Goal: Task Accomplishment & Management: Complete application form

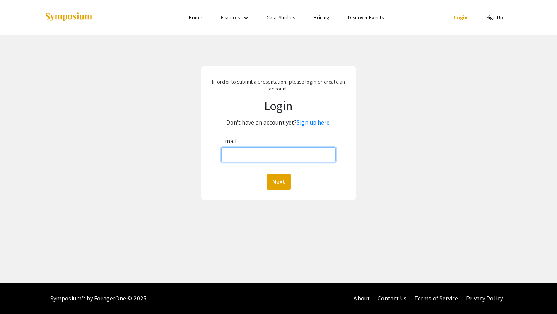
click at [304, 157] on input "Email:" at bounding box center [278, 154] width 115 height 15
type input "[EMAIL_ADDRESS][DOMAIN_NAME]"
click at [308, 123] on link "Sign up here." at bounding box center [314, 122] width 34 height 8
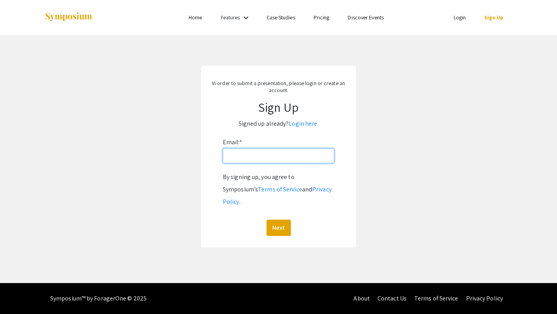
click at [284, 149] on input "Email: *" at bounding box center [278, 156] width 111 height 15
type input "[EMAIL_ADDRESS][DOMAIN_NAME]"
click at [267, 220] on button "Next" at bounding box center [279, 228] width 24 height 16
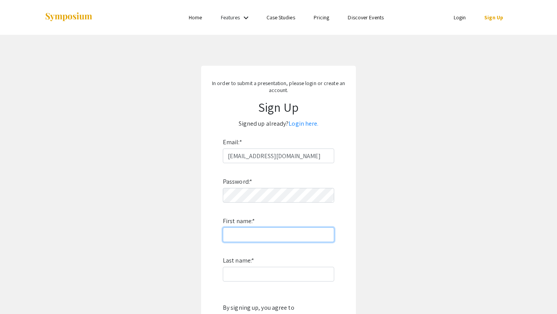
click at [260, 238] on input "First name: *" at bounding box center [278, 234] width 111 height 15
type input "Lorencia"
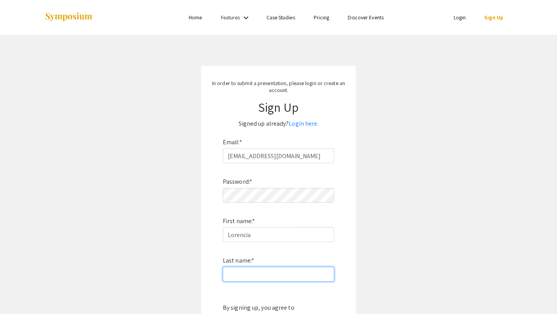
click at [258, 276] on input "Last name: *" at bounding box center [278, 274] width 111 height 15
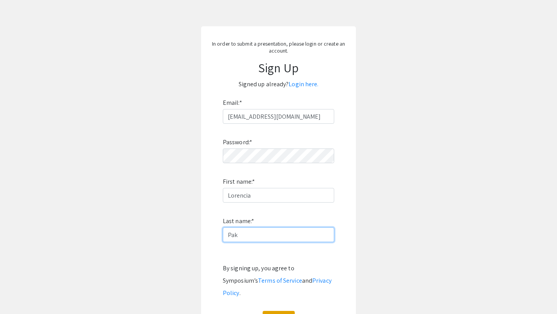
scroll to position [92, 0]
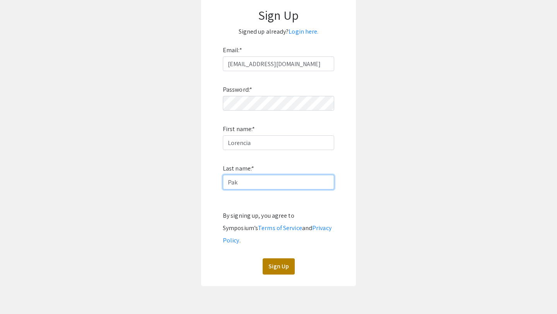
type input "Pak"
click at [273, 258] on button "Sign Up" at bounding box center [279, 266] width 32 height 16
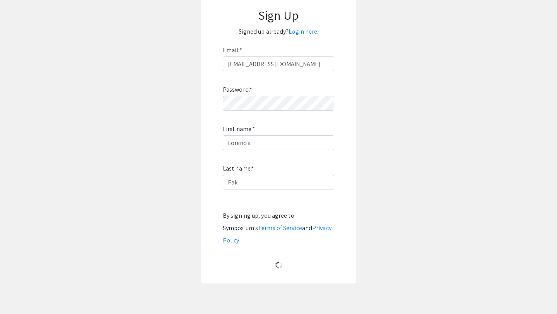
scroll to position [0, 0]
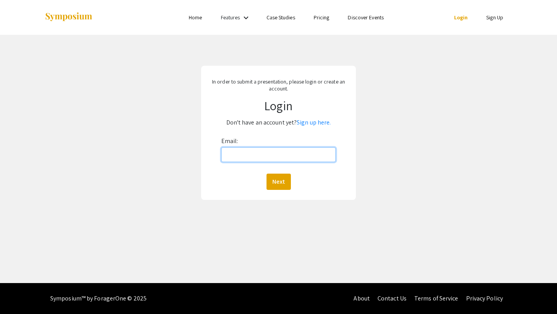
click at [299, 156] on input "Email:" at bounding box center [278, 154] width 115 height 15
type input "[EMAIL_ADDRESS][DOMAIN_NAME]"
click at [287, 181] on button "Next" at bounding box center [279, 182] width 24 height 16
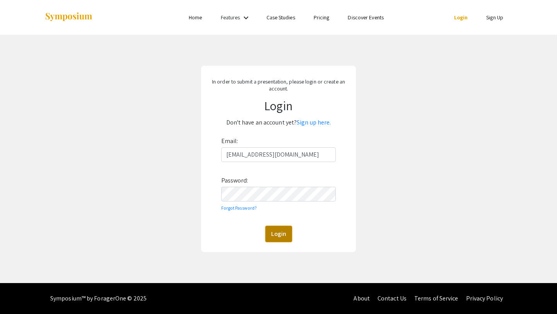
click at [281, 229] on button "Login" at bounding box center [278, 234] width 27 height 16
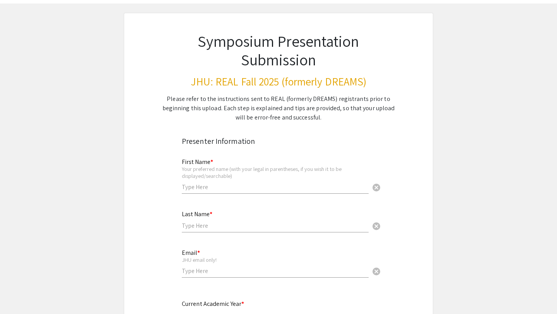
scroll to position [46, 0]
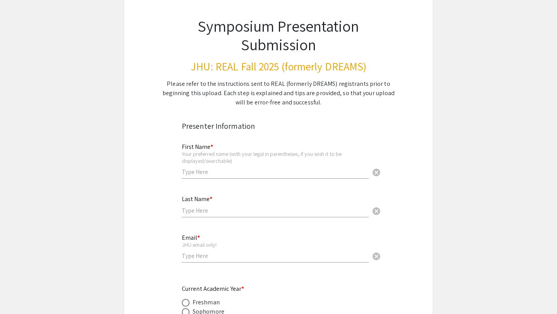
click at [256, 174] on input "text" at bounding box center [275, 172] width 187 height 8
type input "Lorencia"
click at [247, 211] on input "text" at bounding box center [275, 211] width 187 height 8
type input "Pak"
click at [233, 255] on input "email" at bounding box center [275, 256] width 187 height 8
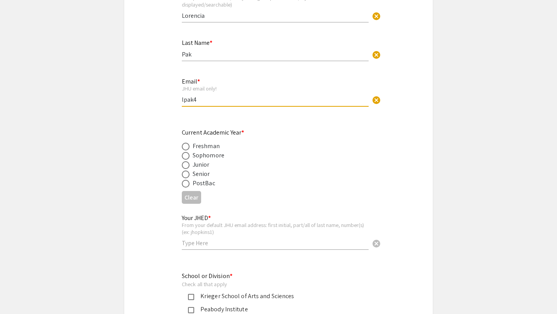
scroll to position [203, 0]
type input "lpak4"
click at [185, 176] on span at bounding box center [186, 174] width 8 height 8
click at [185, 176] on input "radio" at bounding box center [186, 174] width 8 height 8
radio input "true"
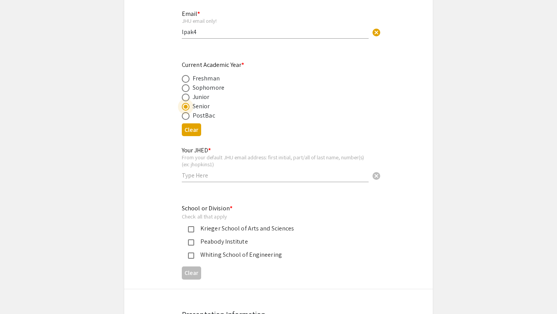
scroll to position [271, 0]
click at [191, 179] on input "text" at bounding box center [275, 175] width 187 height 8
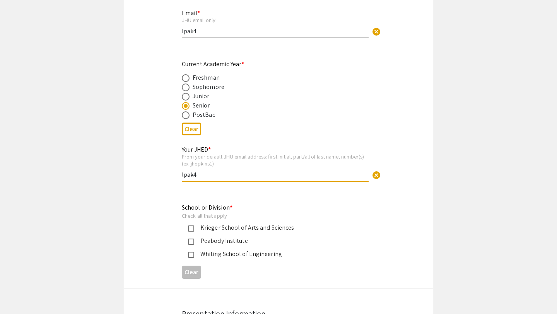
type input "lpak4"
click at [226, 37] on div "Email * JHU email only! lpak4 cancel" at bounding box center [275, 20] width 187 height 36
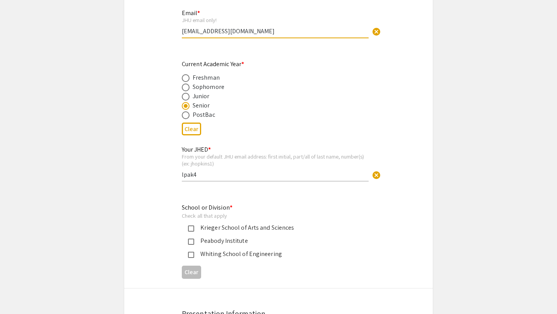
type input "[EMAIL_ADDRESS][DOMAIN_NAME]"
click at [199, 232] on div "Krieger School of Arts and Sciences" at bounding box center [275, 227] width 162 height 9
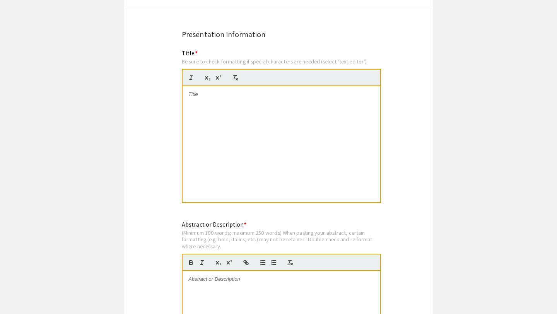
scroll to position [560, 0]
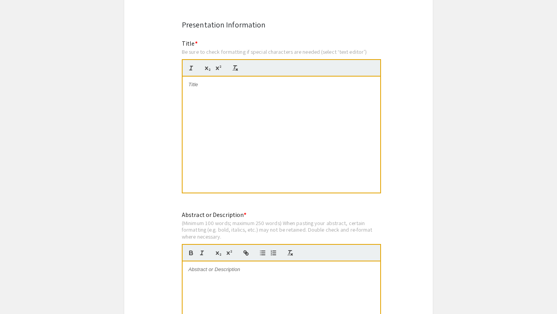
click at [254, 108] on div at bounding box center [282, 135] width 198 height 116
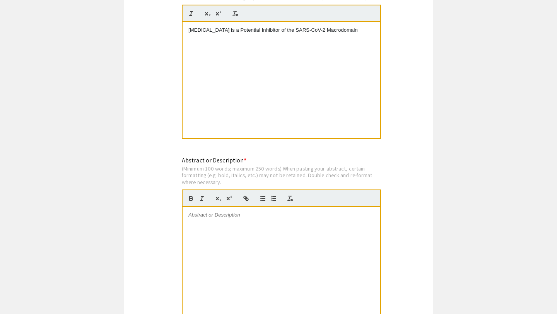
scroll to position [620, 0]
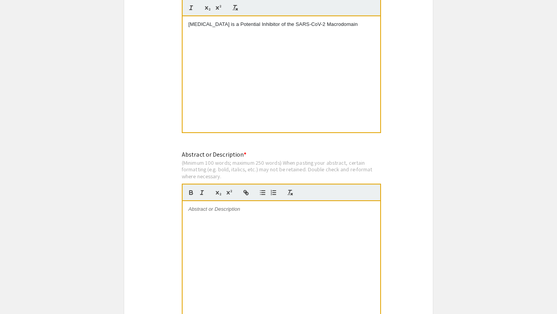
click at [277, 236] on div at bounding box center [282, 259] width 198 height 116
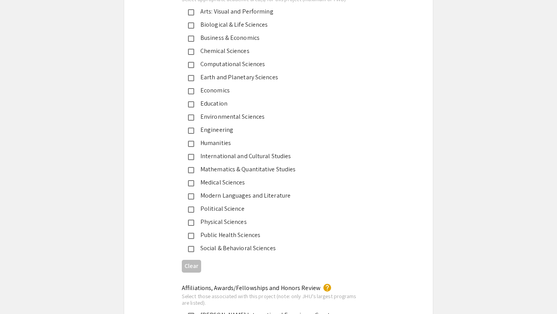
scroll to position [971, 0]
click at [223, 179] on div "Medical Sciences" at bounding box center [275, 182] width 162 height 9
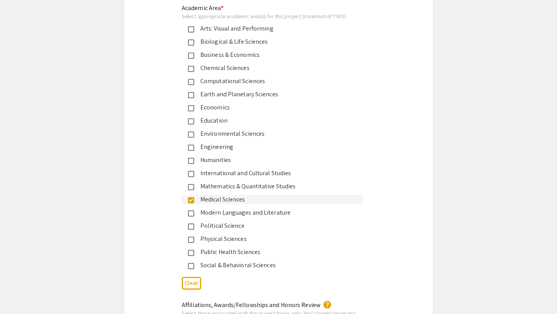
scroll to position [953, 0]
click at [239, 46] on div "Biological & Life Sciences" at bounding box center [275, 42] width 162 height 9
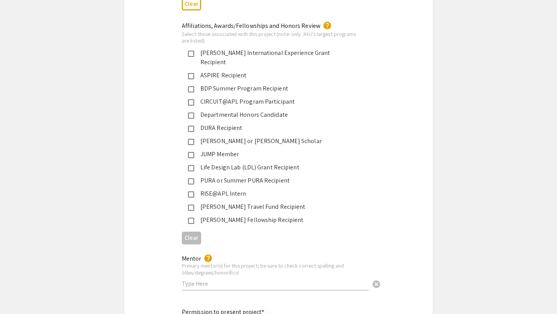
scroll to position [1232, 0]
click at [216, 150] on div "JUMP Member" at bounding box center [275, 154] width 162 height 9
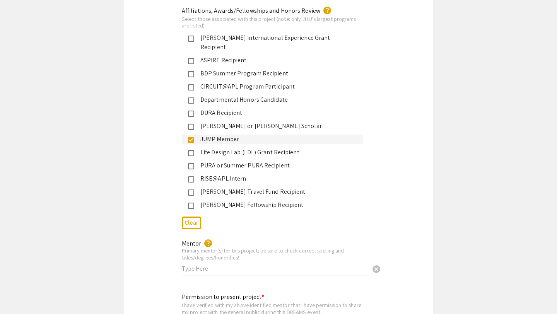
scroll to position [1245, 0]
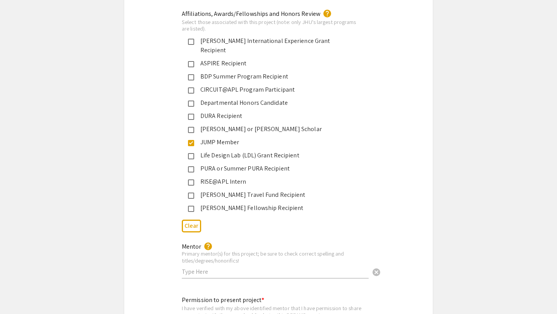
click at [275, 268] on input "text" at bounding box center [275, 272] width 187 height 8
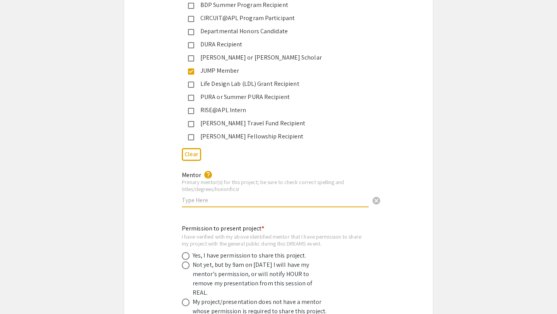
scroll to position [1322, 0]
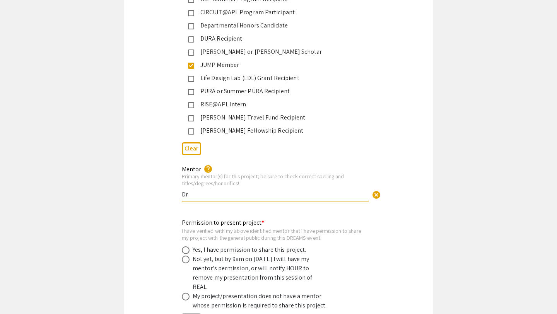
type input "D"
paste input "[PERSON_NAME]"
click at [240, 190] on input "[PERSON_NAME], PhD & nAnthony [PERSON_NAME]" at bounding box center [275, 194] width 187 height 8
click at [239, 190] on input "[PERSON_NAME], PhD & nAnthony [PERSON_NAME]" at bounding box center [275, 194] width 187 height 8
click at [296, 191] on div "Mentor help Primary mentor(s) for this project; be sure to check correct spelli…" at bounding box center [275, 179] width 187 height 43
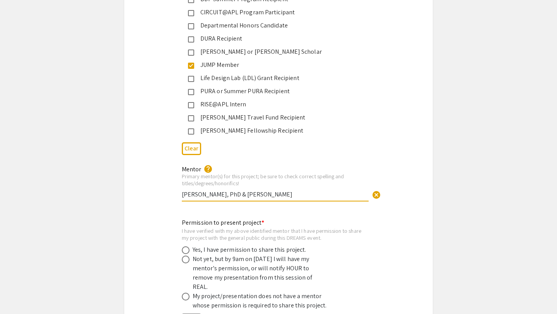
click at [297, 190] on input "[PERSON_NAME], PhD & [PERSON_NAME]" at bounding box center [275, 194] width 187 height 8
type input "[PERSON_NAME], PhD & [PERSON_NAME], PhD"
click at [357, 212] on div "Permission to present project * I have verified with my above identified mentor…" at bounding box center [278, 271] width 309 height 119
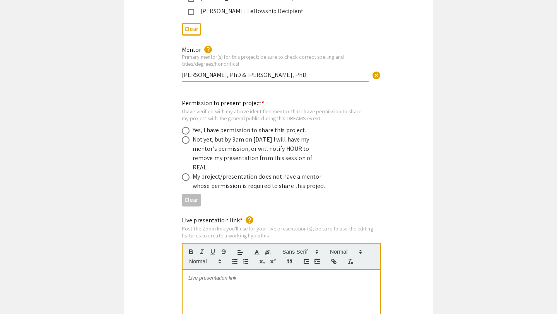
scroll to position [1463, 0]
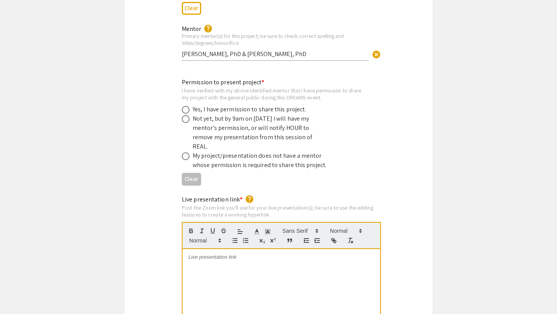
click at [231, 121] on div "Not yet, but by 9am on [DATE] I will have my mentor's permission, or will notif…" at bounding box center [260, 132] width 135 height 37
click at [212, 114] on div "Not yet, but by 9am on [DATE] I will have my mentor's permission, or will notif…" at bounding box center [260, 132] width 135 height 37
click at [187, 115] on span at bounding box center [186, 119] width 8 height 8
click at [187, 115] on input "radio" at bounding box center [186, 119] width 8 height 8
radio input "true"
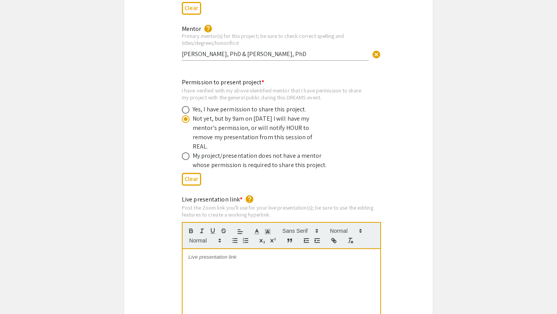
click at [260, 105] on div "Yes, I have permission to share this project." at bounding box center [250, 109] width 114 height 9
click at [183, 106] on span at bounding box center [186, 110] width 8 height 8
click at [183, 106] on input "radio" at bounding box center [186, 110] width 8 height 8
radio input "true"
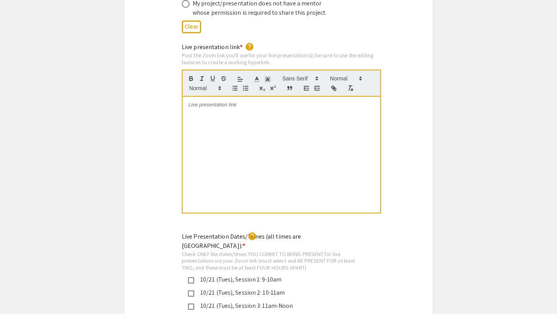
scroll to position [1608, 0]
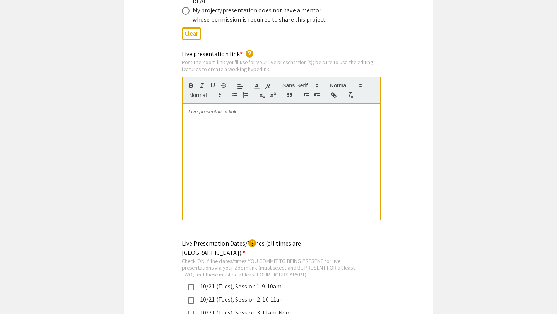
click at [301, 110] on div at bounding box center [282, 162] width 198 height 116
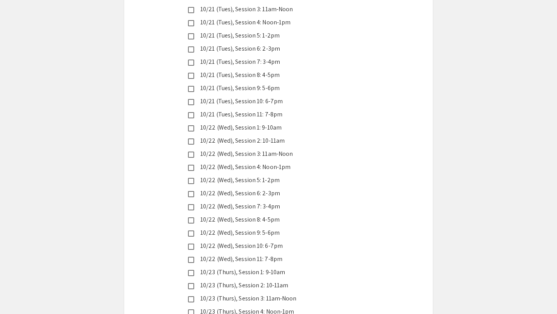
scroll to position [1936, 0]
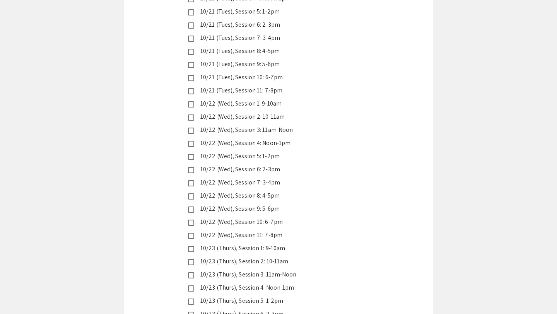
click at [192, 115] on mat-pseudo-checkbox at bounding box center [191, 118] width 6 height 6
click at [191, 128] on mat-pseudo-checkbox at bounding box center [191, 131] width 6 height 6
click at [190, 128] on mat-pseudo-checkbox at bounding box center [191, 131] width 6 height 6
click at [191, 115] on mat-pseudo-checkbox at bounding box center [191, 118] width 6 height 6
click at [191, 128] on mat-pseudo-checkbox at bounding box center [191, 131] width 6 height 6
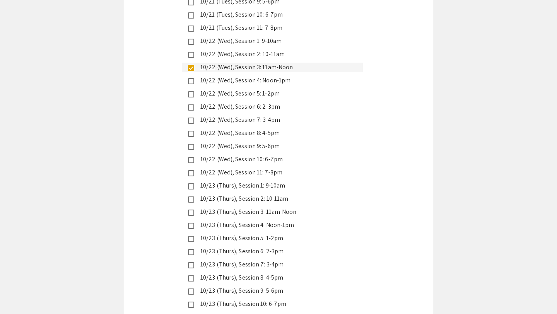
scroll to position [2003, 0]
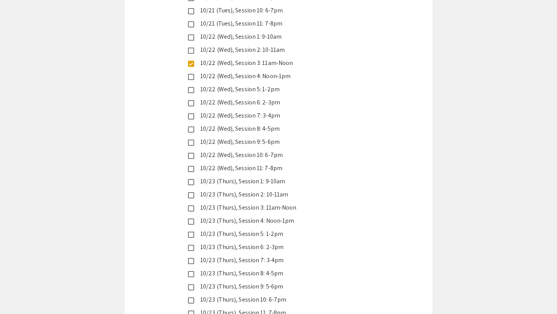
click at [193, 61] on mat-pseudo-checkbox at bounding box center [191, 64] width 6 height 6
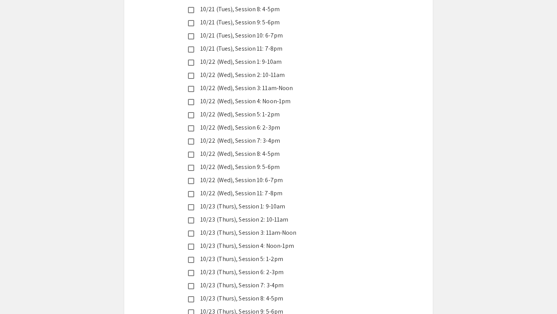
scroll to position [1976, 0]
click at [192, 74] on mat-pseudo-checkbox at bounding box center [191, 77] width 6 height 6
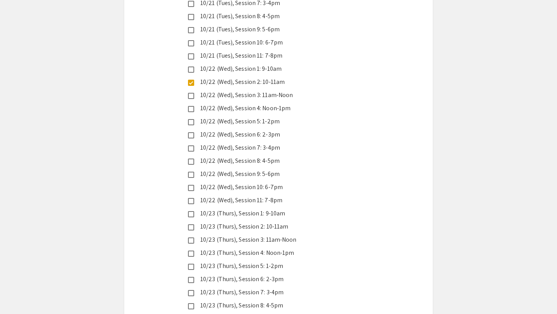
scroll to position [1969, 0]
click at [192, 52] on mat-selection-list "10/21 (Tues), Session 1: 9-10am 10/21 (Tues), Session 2: 10-11am 10/21 (Tues), …" at bounding box center [272, 136] width 181 height 430
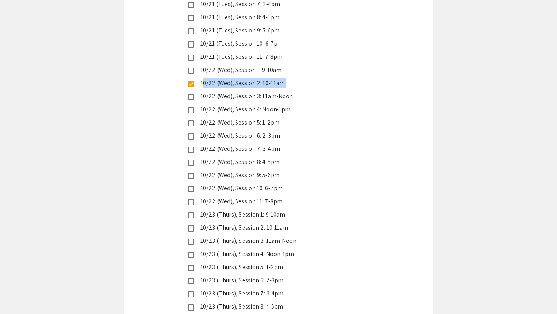
drag, startPoint x: 192, startPoint y: 52, endPoint x: 194, endPoint y: 72, distance: 19.9
click at [194, 72] on mat-selection-list "10/21 (Tues), Session 1: 9-10am 10/21 (Tues), Session 2: 10-11am 10/21 (Tues), …" at bounding box center [272, 136] width 181 height 430
click at [154, 30] on div "Live Presentation Dates/Times (all times are [GEOGRAPHIC_DATA]): * help Check O…" at bounding box center [278, 126] width 309 height 496
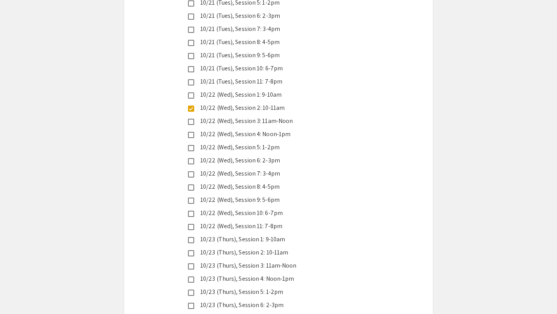
scroll to position [1942, 0]
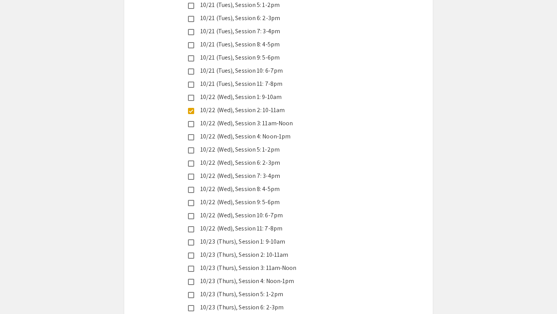
click at [181, 60] on div "Live Presentation Dates/Times (all times are [GEOGRAPHIC_DATA]): * help Check O…" at bounding box center [278, 153] width 309 height 496
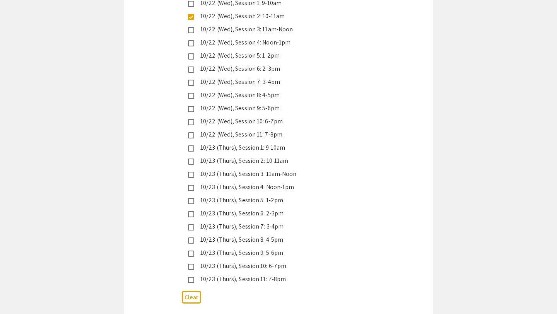
scroll to position [2039, 0]
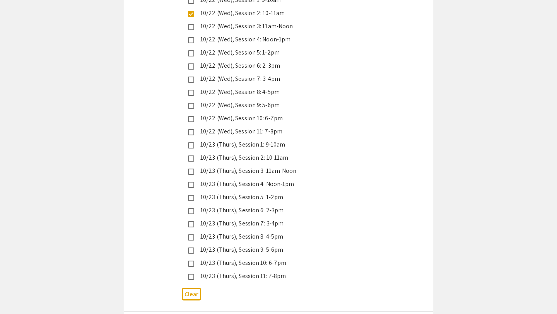
click at [255, 166] on div "10/23 (Thurs), Session 3: 11am-Noon" at bounding box center [275, 170] width 162 height 9
click at [252, 153] on div "10/23 (Thurs), Session 2: 10-11am" at bounding box center [275, 157] width 162 height 9
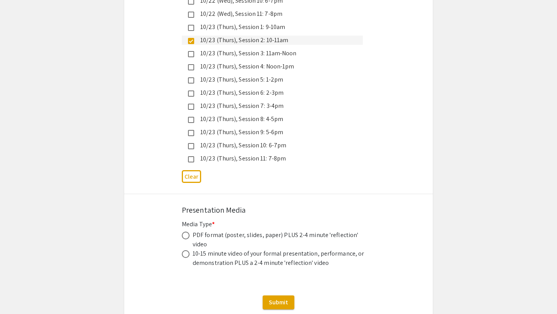
scroll to position [2186, 0]
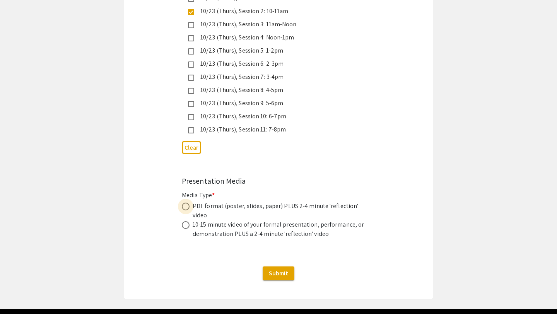
click at [187, 203] on span at bounding box center [186, 207] width 8 height 8
click at [187, 203] on input "radio" at bounding box center [186, 207] width 8 height 8
radio input "true"
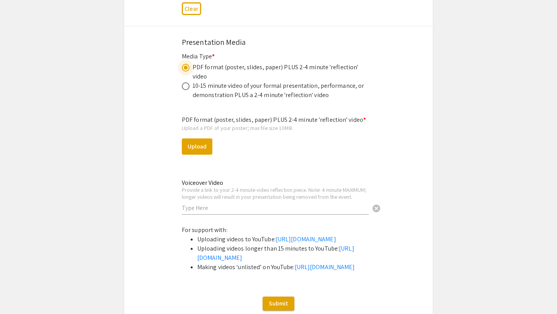
scroll to position [2328, 0]
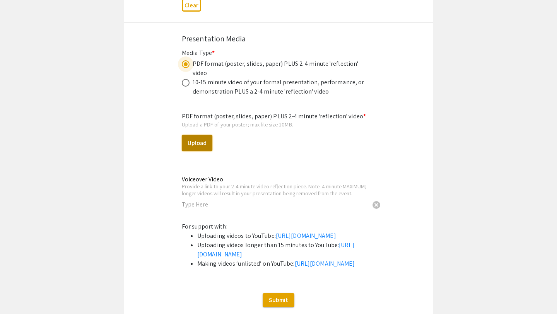
click at [195, 135] on button "Upload" at bounding box center [197, 143] width 31 height 16
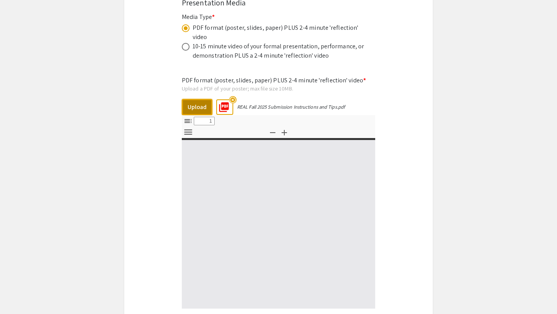
scroll to position [2361, 0]
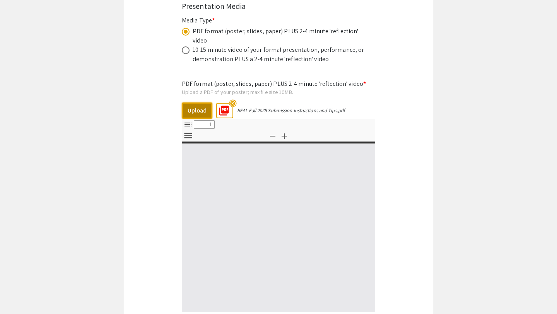
select select "custom"
type input "0"
select select "custom"
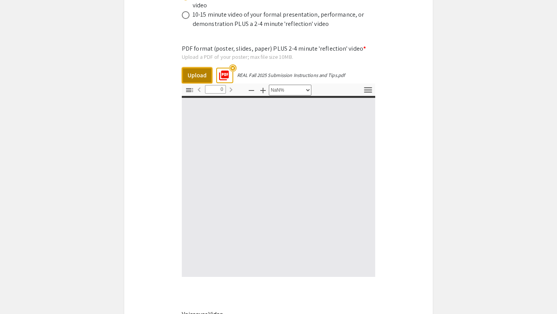
scroll to position [2416, 0]
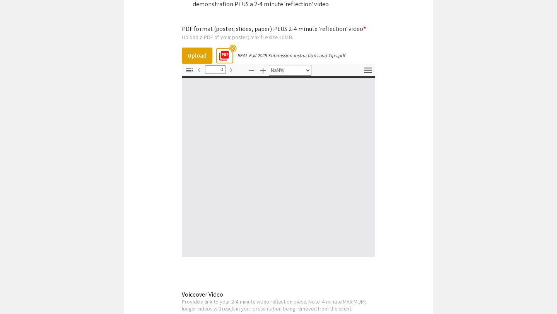
click at [246, 52] on div "REAL Fall 2025 Submission Instructions and Tips.pdf" at bounding box center [291, 55] width 108 height 7
click at [233, 44] on mat-icon "highlight_off" at bounding box center [232, 47] width 7 height 7
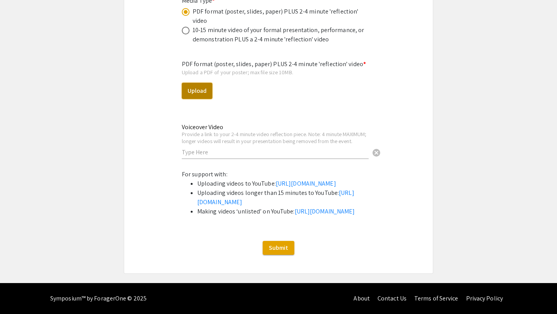
click at [205, 83] on button "Upload" at bounding box center [197, 91] width 31 height 16
select select "custom"
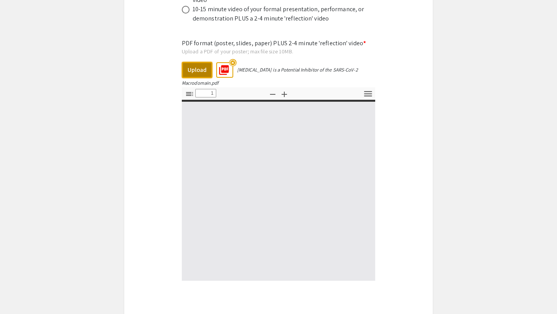
type input "0"
select select "custom"
type input "1"
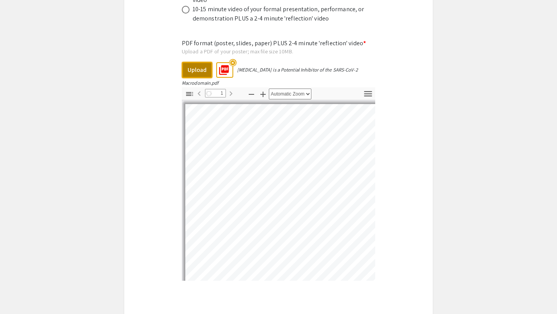
select select "auto"
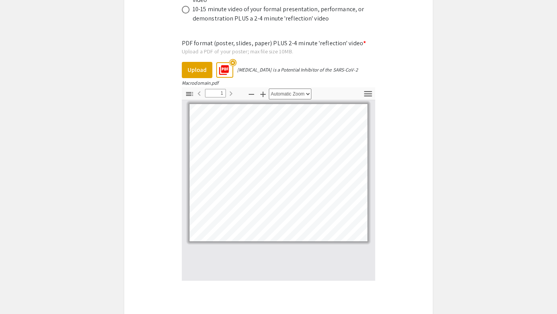
click at [234, 59] on mat-icon "highlight_off" at bounding box center [232, 62] width 7 height 7
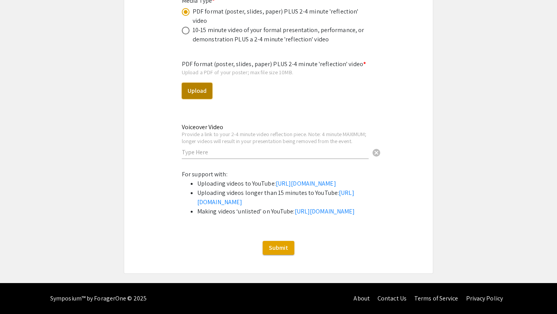
click at [205, 83] on button "Upload" at bounding box center [197, 91] width 31 height 16
click at [203, 83] on button "Upload" at bounding box center [197, 91] width 31 height 16
select select "custom"
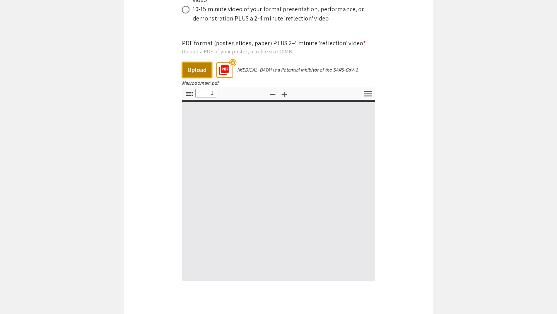
type input "0"
select select "custom"
type input "1"
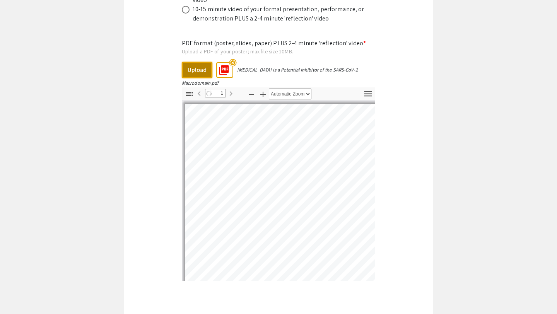
select select "auto"
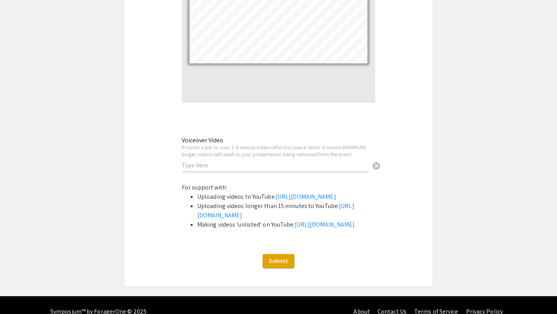
scroll to position [2613, 0]
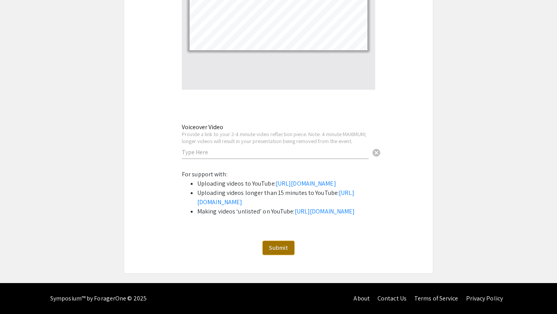
click at [280, 246] on span "Submit" at bounding box center [278, 248] width 19 height 8
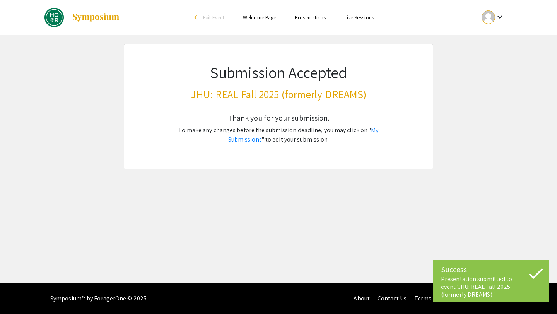
scroll to position [0, 0]
